Goal: Find specific page/section: Find specific page/section

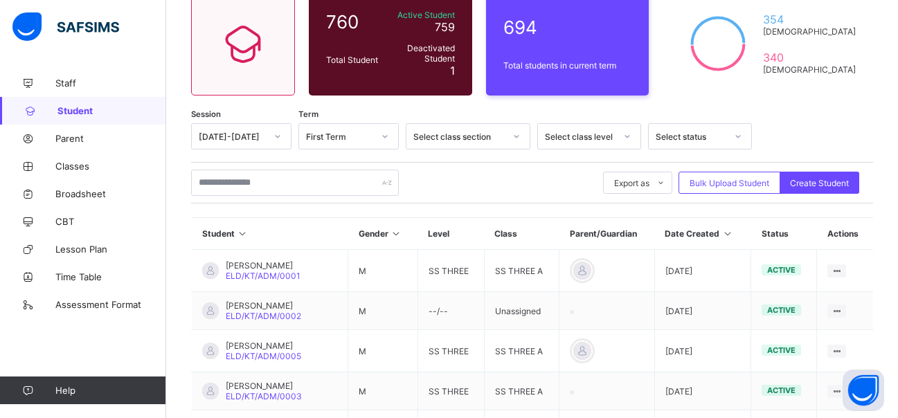
scroll to position [126, 0]
click at [251, 185] on input "text" at bounding box center [295, 183] width 208 height 26
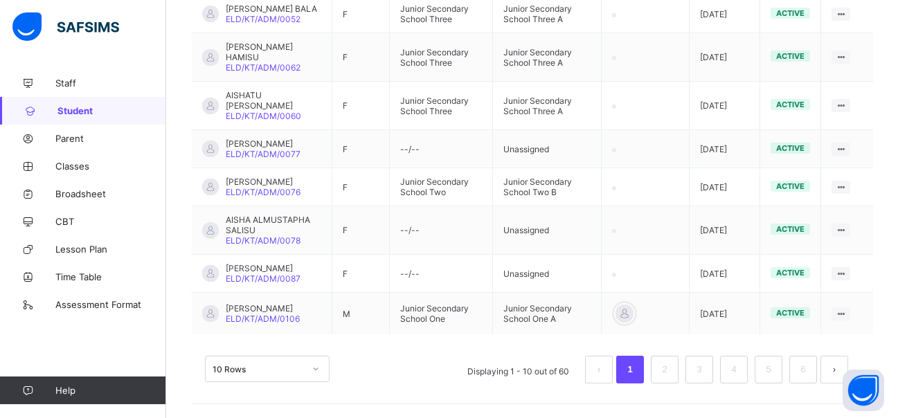
scroll to position [484, 0]
click at [671, 376] on link "2" at bounding box center [664, 370] width 13 height 18
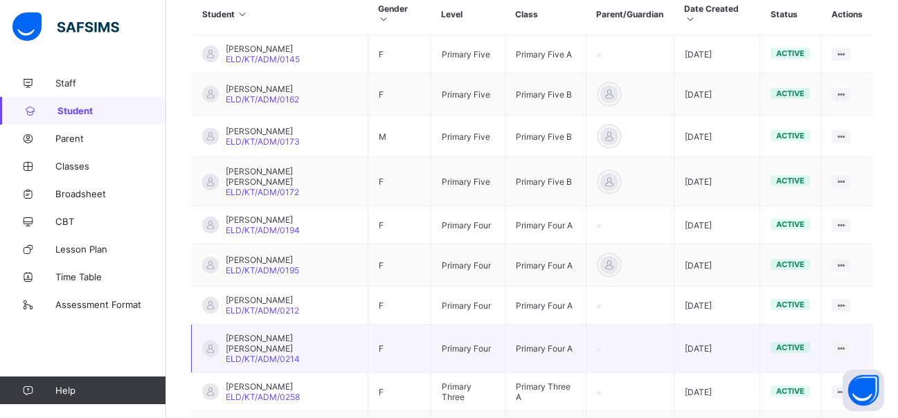
scroll to position [442, 0]
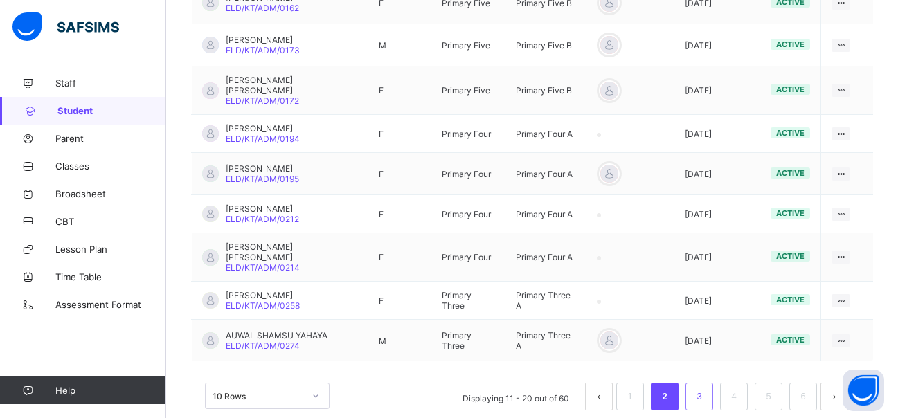
click at [705, 388] on link "3" at bounding box center [698, 397] width 13 height 18
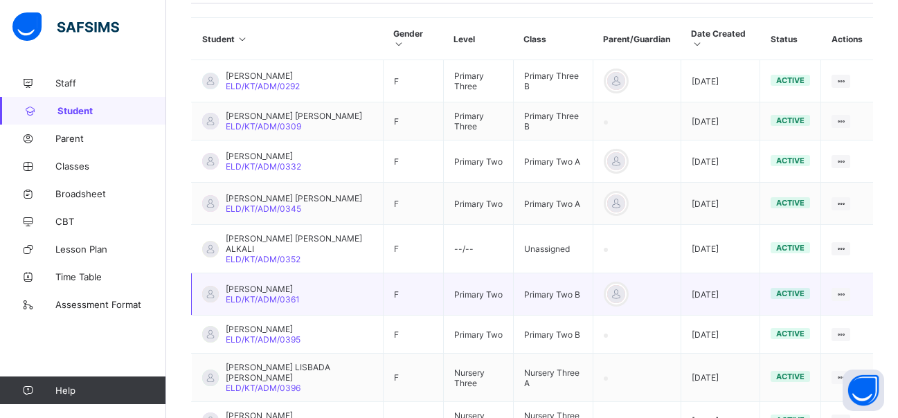
scroll to position [438, 0]
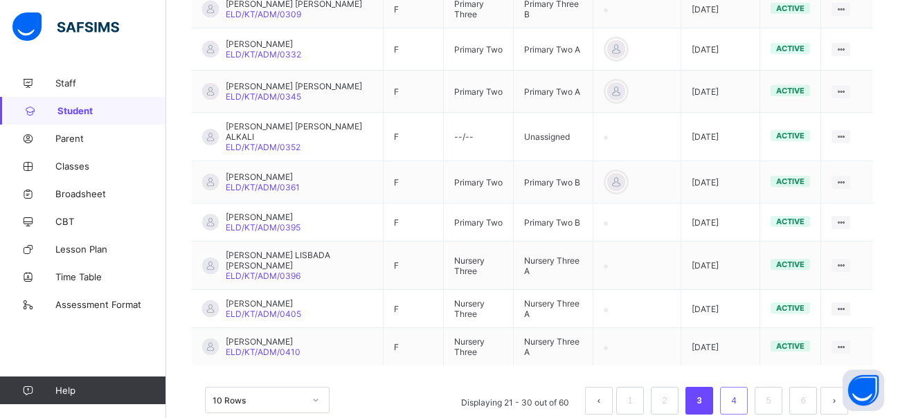
click at [739, 392] on link "4" at bounding box center [733, 401] width 13 height 18
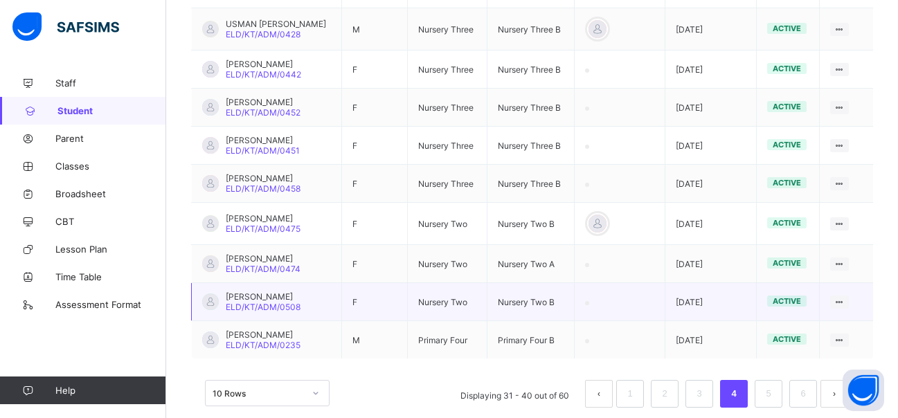
scroll to position [430, 0]
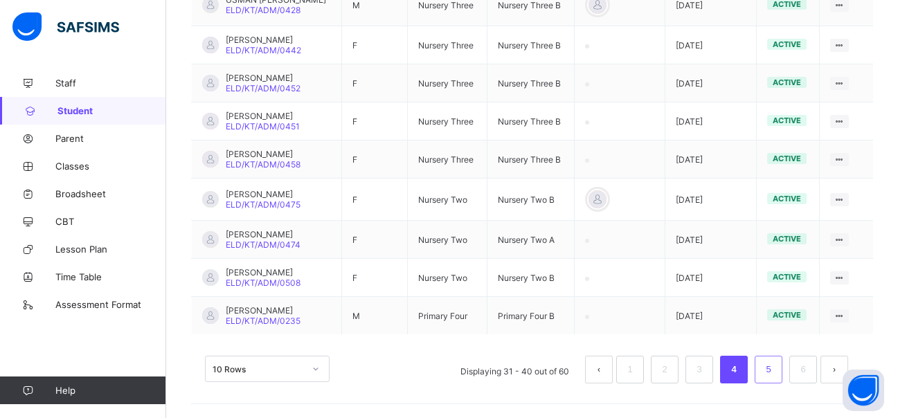
click at [774, 378] on link "5" at bounding box center [768, 370] width 13 height 18
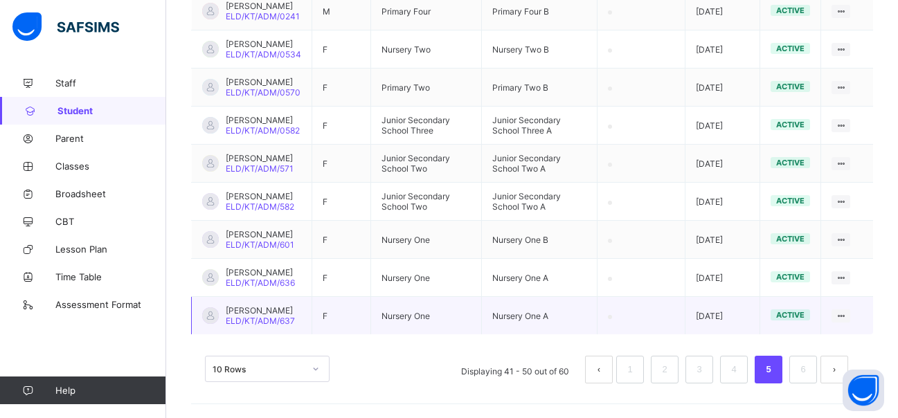
scroll to position [463, 0]
click at [706, 370] on link "3" at bounding box center [698, 370] width 13 height 18
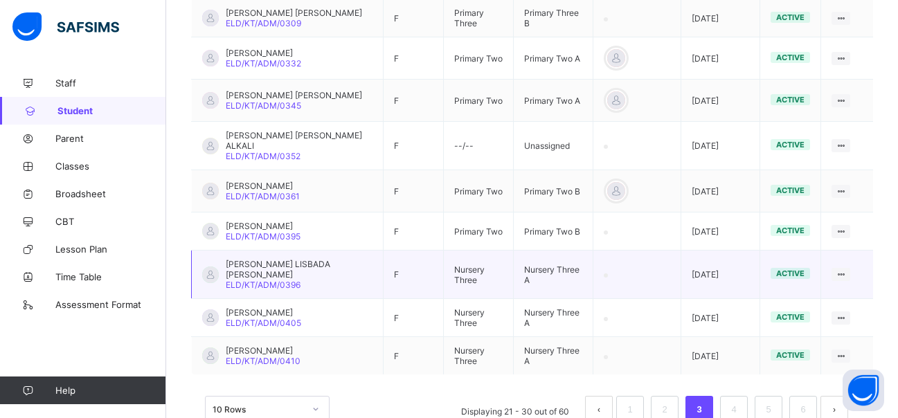
scroll to position [438, 0]
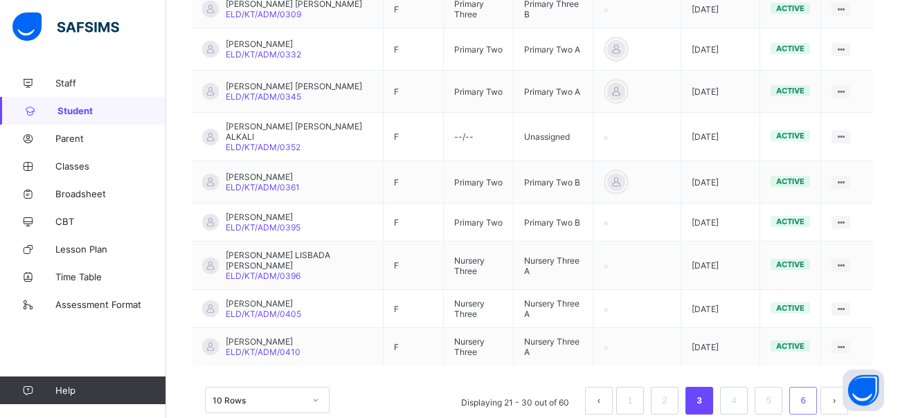
click at [817, 387] on li "6" at bounding box center [803, 401] width 28 height 28
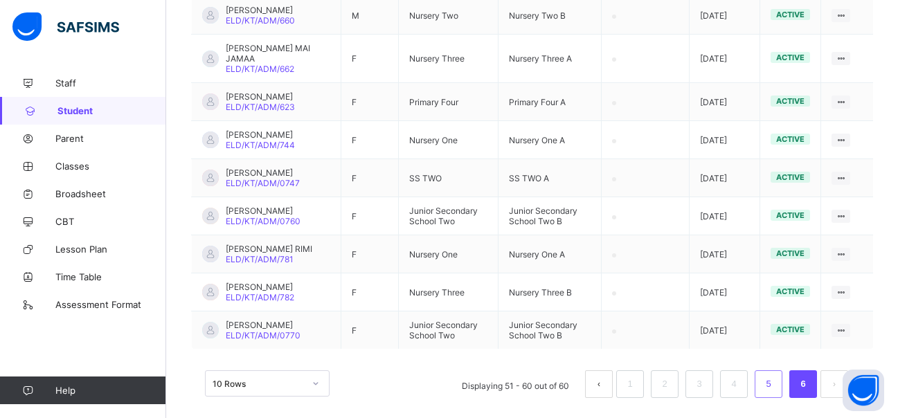
click at [775, 393] on link "5" at bounding box center [768, 384] width 13 height 18
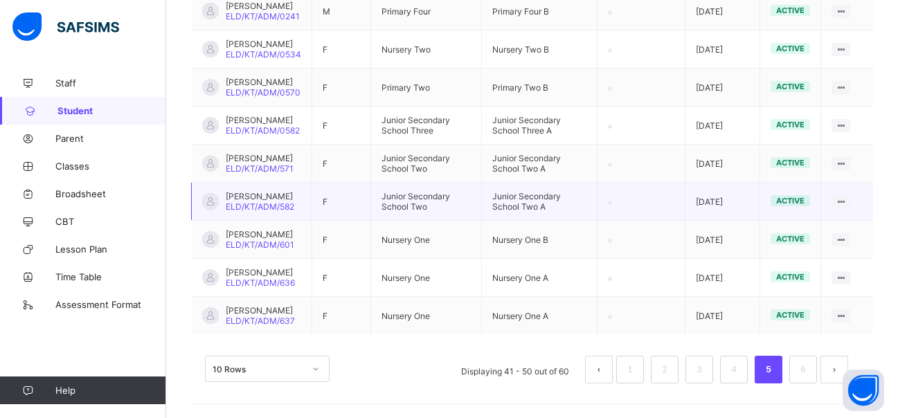
scroll to position [463, 0]
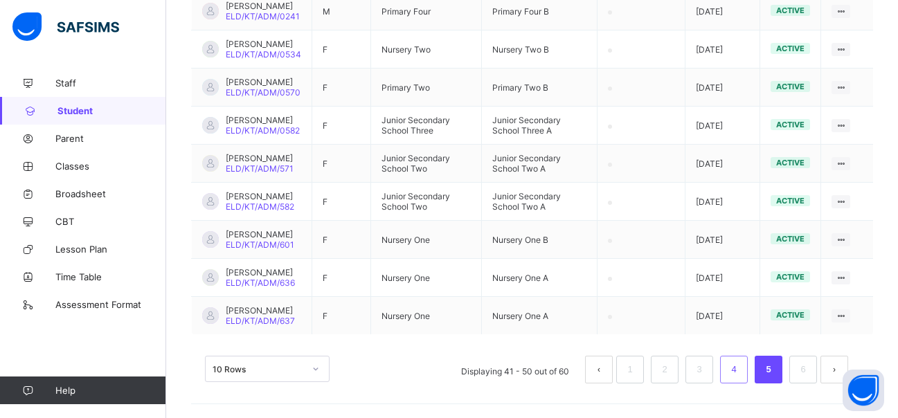
click at [735, 366] on li "4" at bounding box center [734, 370] width 28 height 28
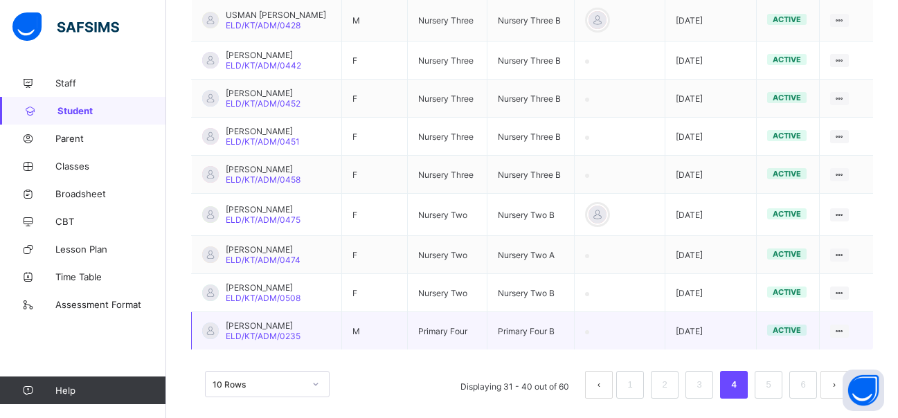
scroll to position [430, 0]
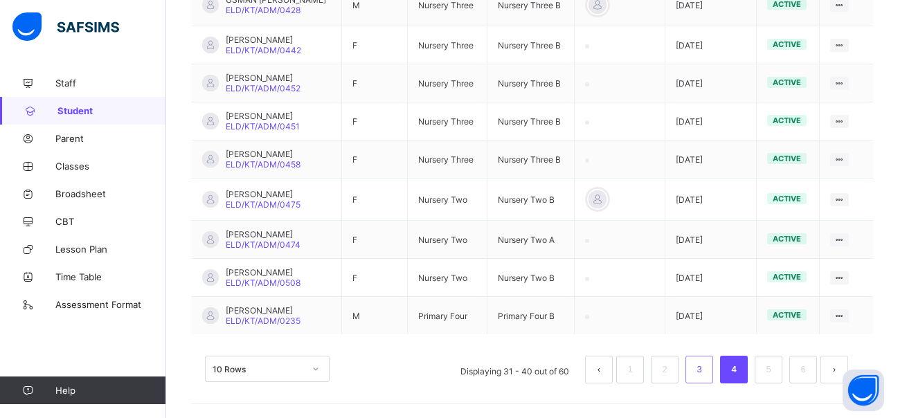
click at [713, 370] on li "3" at bounding box center [699, 370] width 28 height 28
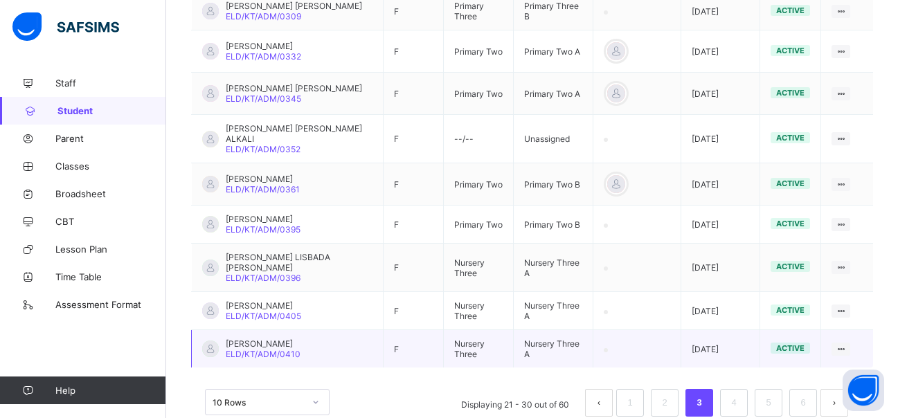
scroll to position [438, 0]
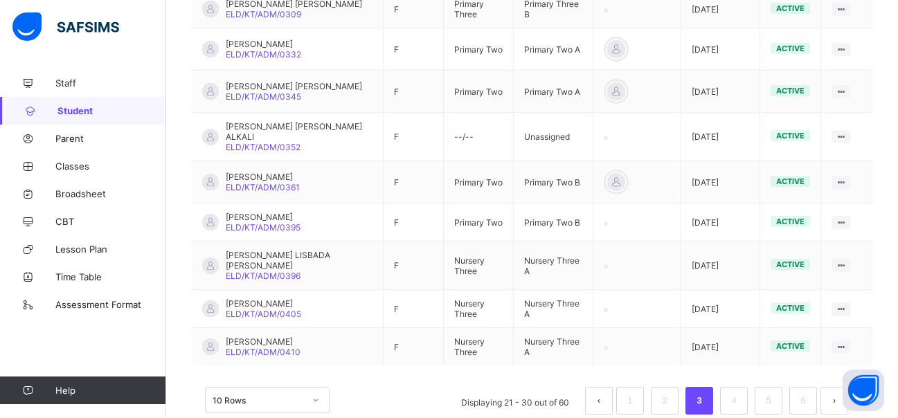
click at [835, 387] on button "next page" at bounding box center [834, 401] width 28 height 28
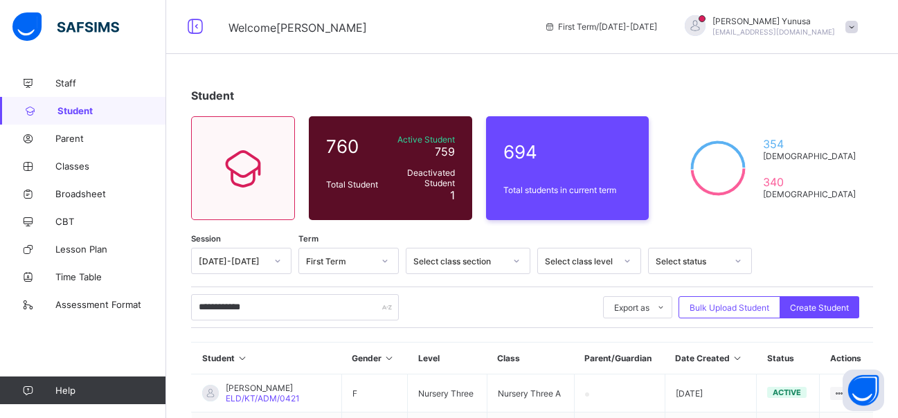
scroll to position [0, 0]
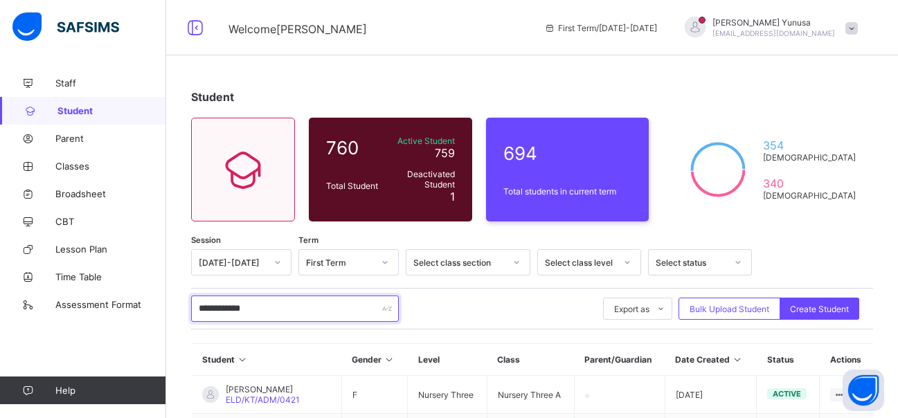
drag, startPoint x: 271, startPoint y: 308, endPoint x: 183, endPoint y: 313, distance: 88.1
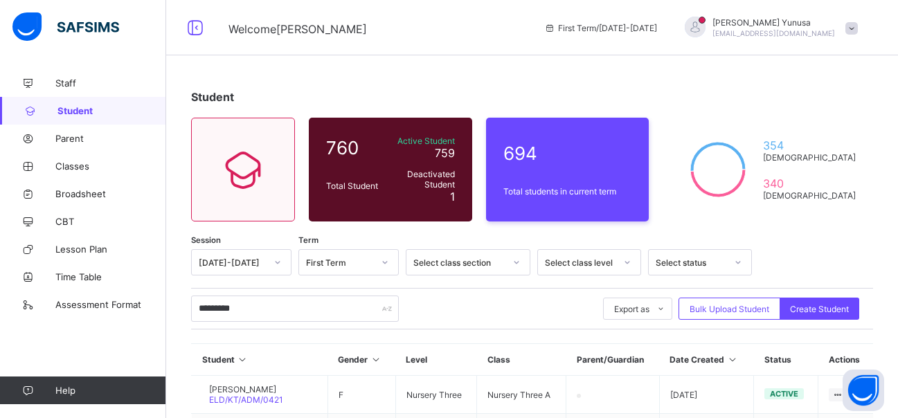
click at [277, 308] on input "*********" at bounding box center [295, 309] width 208 height 26
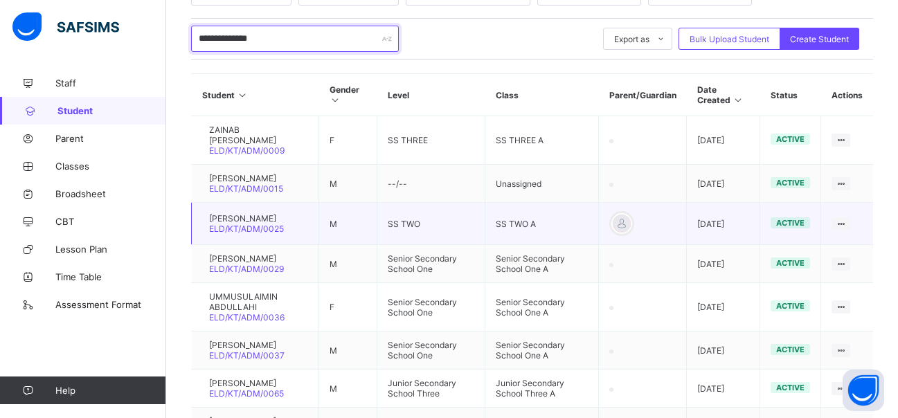
scroll to position [62, 0]
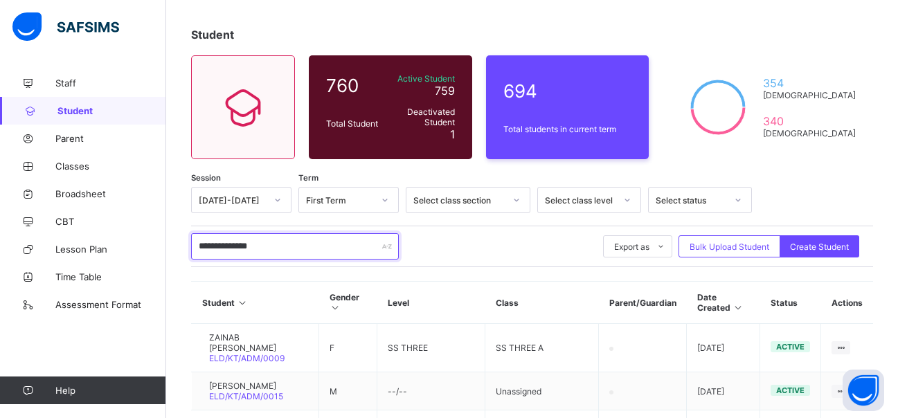
drag, startPoint x: 269, startPoint y: 251, endPoint x: 195, endPoint y: 246, distance: 74.2
click at [195, 246] on input "**********" at bounding box center [295, 246] width 208 height 26
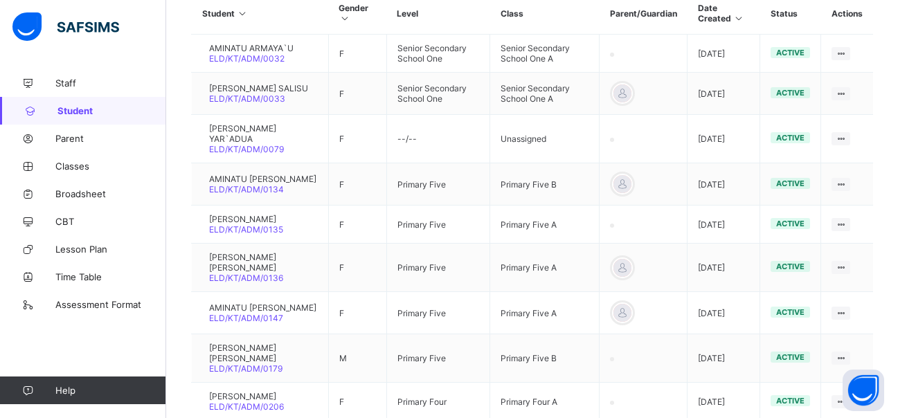
scroll to position [339, 0]
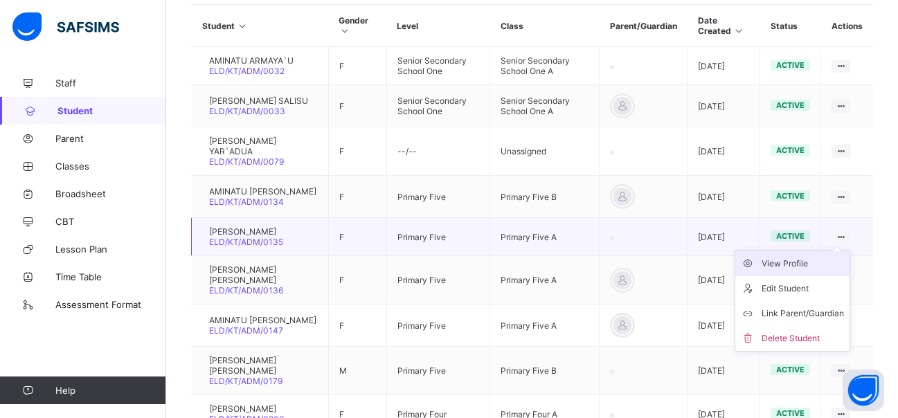
type input "**********"
click at [792, 271] on div "View Profile" at bounding box center [803, 264] width 82 height 14
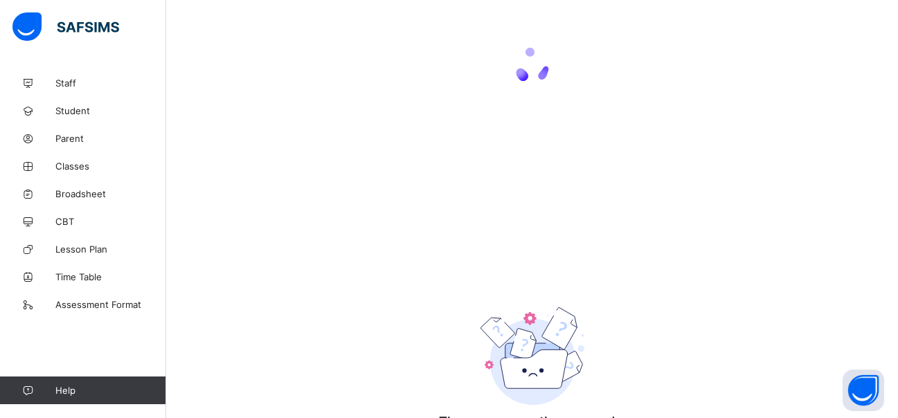
scroll to position [239, 0]
